Goal: Task Accomplishment & Management: Use online tool/utility

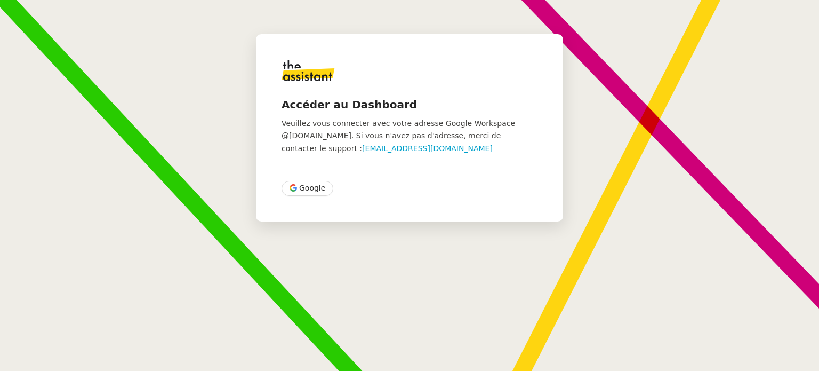
click at [296, 196] on div "Accéder au Dashboard Veuillez vous connecter avec votre adresse Google Workspac…" at bounding box center [409, 127] width 307 height 187
click at [301, 195] on button "Google" at bounding box center [308, 188] width 52 height 15
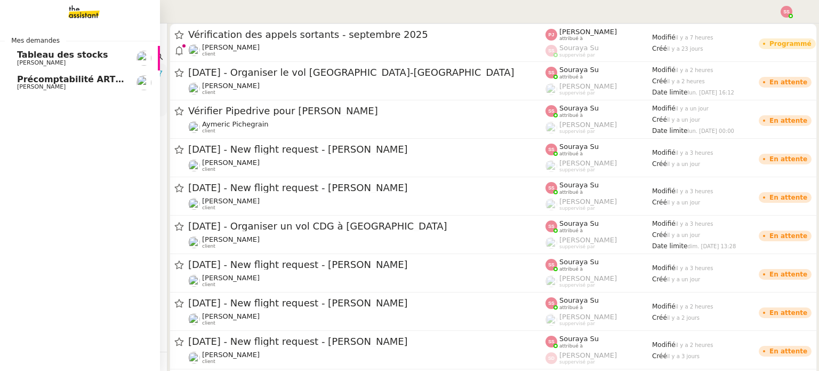
click at [70, 79] on span "Précomptabilité ARTRADE - septembre 2025" at bounding box center [123, 79] width 212 height 10
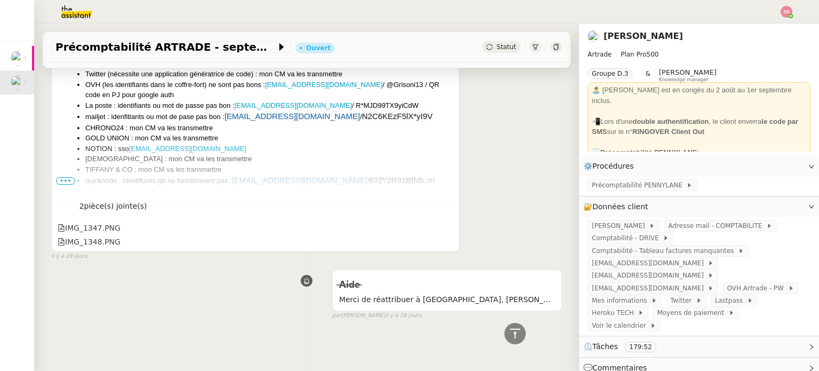
scroll to position [1523, 0]
